Goal: Task Accomplishment & Management: Use online tool/utility

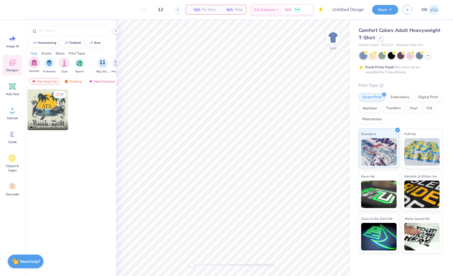
click at [36, 64] on img "filter for Sorority" at bounding box center [34, 62] width 6 height 6
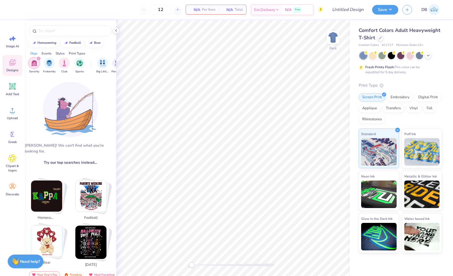
click at [40, 58] on div "filter for Sorority" at bounding box center [38, 58] width 5 height 5
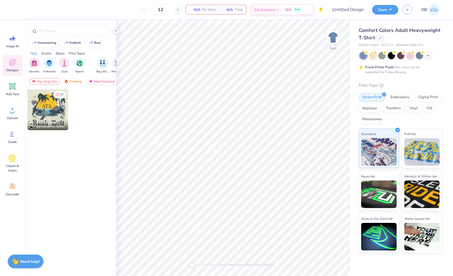
click at [89, 82] on img at bounding box center [91, 82] width 4 height 4
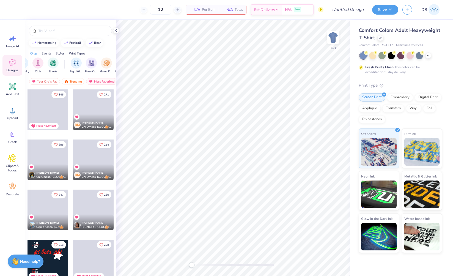
scroll to position [0, 40]
click at [95, 65] on img "filter for Game Day" at bounding box center [92, 62] width 6 height 6
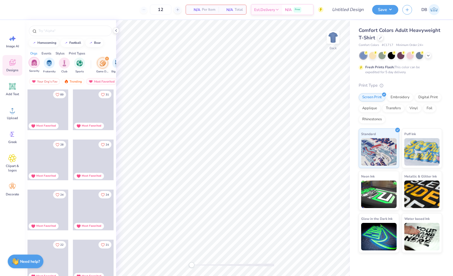
scroll to position [0, 0]
click at [34, 67] on div "filter for Sorority" at bounding box center [34, 62] width 11 height 11
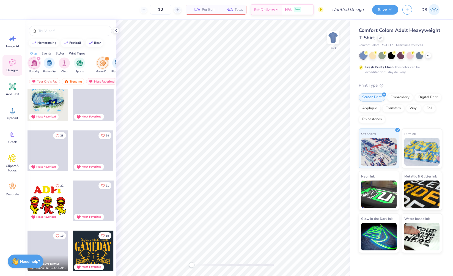
scroll to position [34, 0]
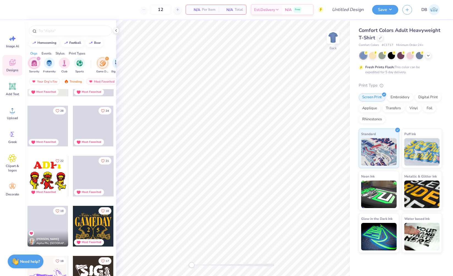
click at [87, 225] on div at bounding box center [93, 226] width 41 height 41
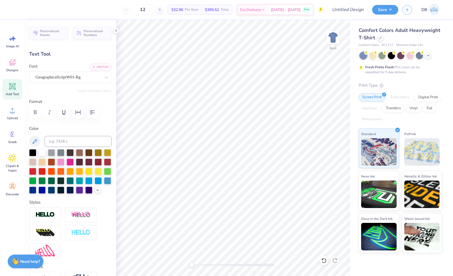
scroll to position [4, 3]
type textarea "Kappa Kappa Gamma"
click at [428, 57] on icon at bounding box center [428, 55] width 4 height 4
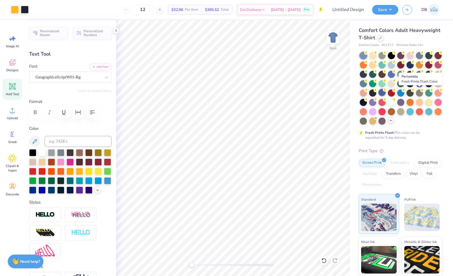
click at [386, 92] on div at bounding box center [382, 92] width 7 height 7
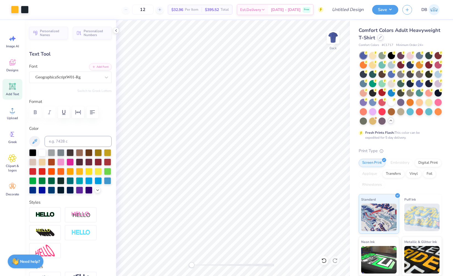
click at [382, 36] on icon at bounding box center [380, 37] width 3 height 3
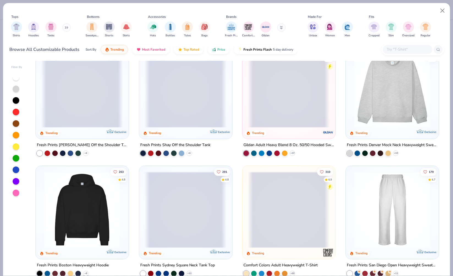
scroll to position [47, 0]
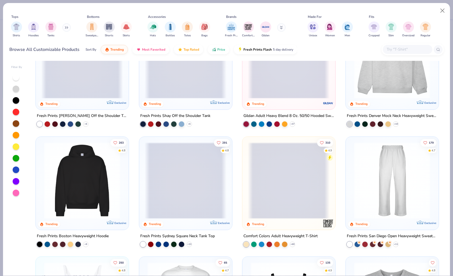
click at [194, 192] on span at bounding box center [186, 180] width 82 height 77
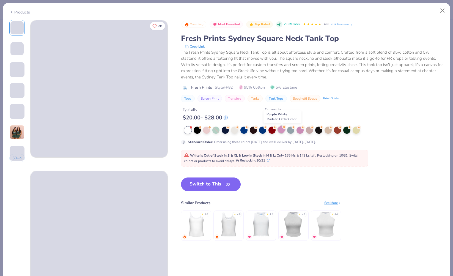
click at [282, 131] on div at bounding box center [281, 129] width 7 height 7
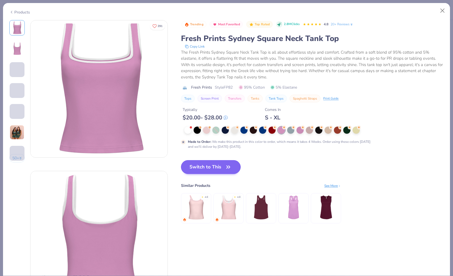
click at [218, 169] on button "Switch to This" at bounding box center [211, 167] width 60 height 14
type input "50"
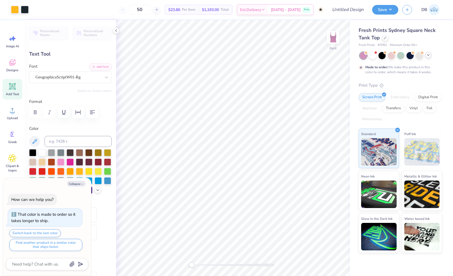
type textarea "x"
type input "4.47"
type input "0.86"
type input "0.50"
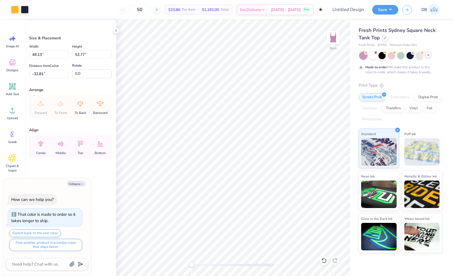
type textarea "x"
type input "49.13"
type input "52.77"
type input "-32.81"
type textarea "x"
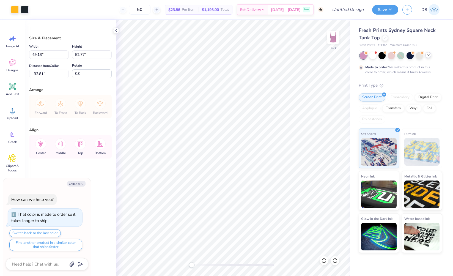
type input "5.27"
type input "3.24"
type input "1.16"
type textarea "x"
type input "3.00"
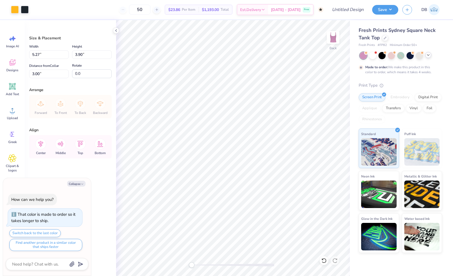
type textarea "x"
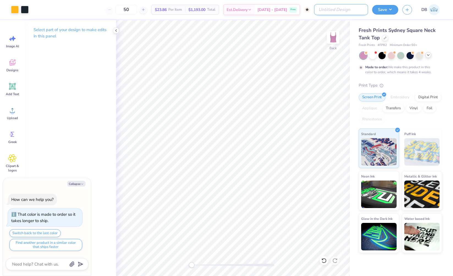
click at [359, 8] on input "Design Title" at bounding box center [341, 9] width 54 height 11
type input "K"
type textarea "x"
type input "KK"
type textarea "x"
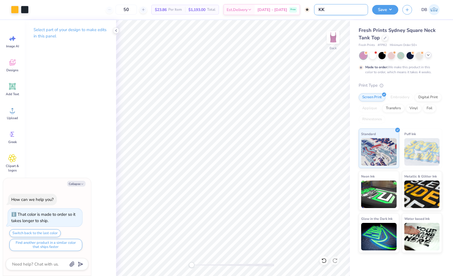
type input "KKG"
type textarea "x"
type input "KKG"
type textarea "x"
type input "KKG G"
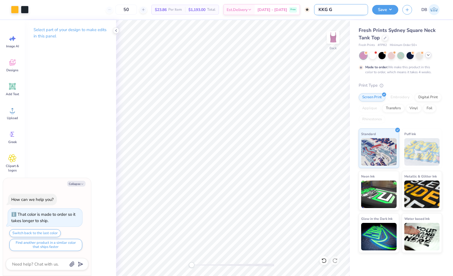
type textarea "x"
type input "KKG Ga"
type textarea "x"
type input "KKG Gam"
type textarea "x"
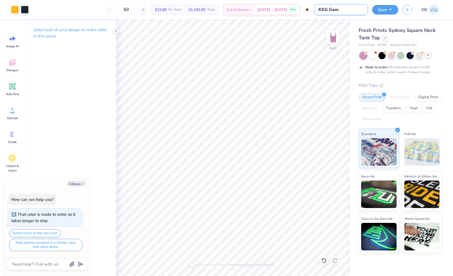
type input "KKG Game"
type textarea "x"
type input "KKG Gamed"
type textarea "x"
type input "KKG Gameda"
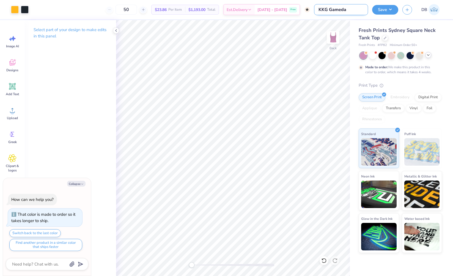
type textarea "x"
type input "KKG Gameday"
type textarea "x"
type input "KKG Gameday"
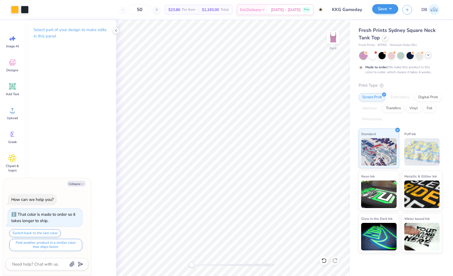
click at [389, 7] on button "Save" at bounding box center [385, 9] width 26 height 10
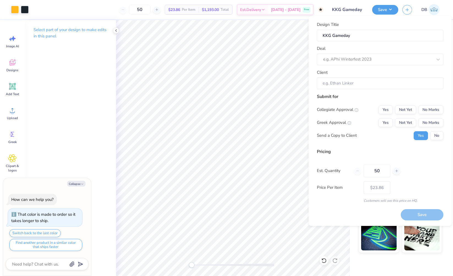
click at [372, 51] on div "Deal e.g. APhi Winterfest 2023" at bounding box center [380, 55] width 127 height 20
click at [373, 57] on div at bounding box center [378, 59] width 110 height 7
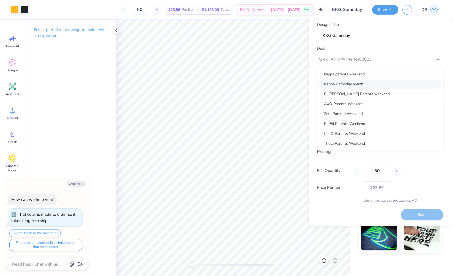
click at [358, 85] on div "Kappa Gameday Merch" at bounding box center [380, 84] width 122 height 9
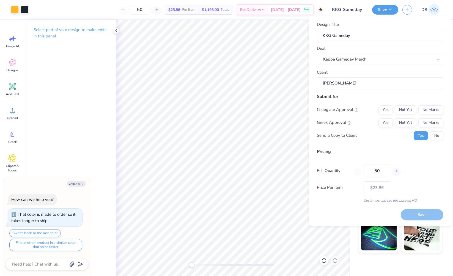
type textarea "x"
type input "[PERSON_NAME]"
type textarea "x"
type input "– –"
type textarea "x"
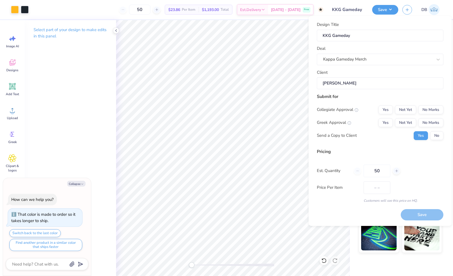
type input "$28.30"
click at [435, 112] on button "No Marks" at bounding box center [431, 109] width 25 height 9
click at [408, 120] on button "Not Yet" at bounding box center [405, 122] width 21 height 9
type textarea "x"
type input "– –"
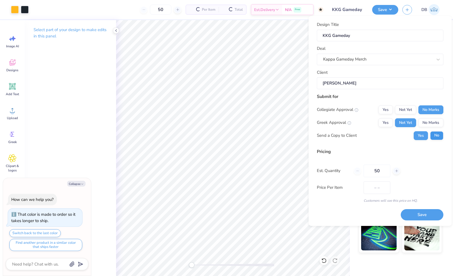
type textarea "x"
type input "$28.30"
click at [437, 133] on button "No" at bounding box center [436, 135] width 13 height 9
click at [418, 213] on button "Save" at bounding box center [422, 214] width 43 height 11
type textarea "x"
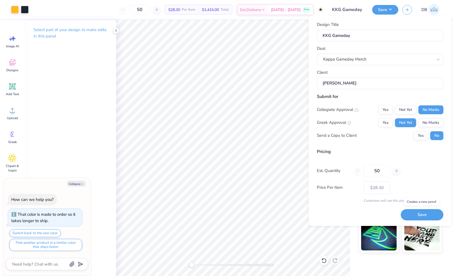
type input "– –"
type textarea "x"
type input "$28.30"
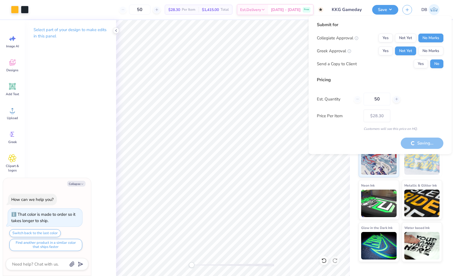
type textarea "x"
type input "– –"
type textarea "x"
type input "$23.86"
type textarea "x"
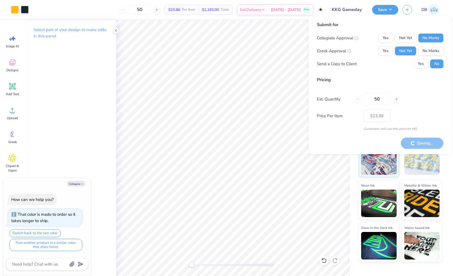
type input "– –"
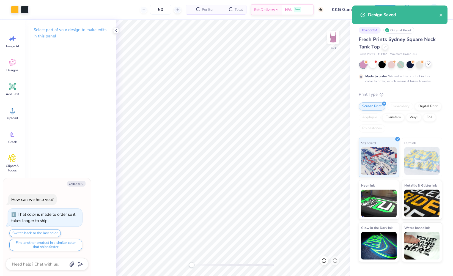
type textarea "x"
type input "$28.30"
